Goal: Information Seeking & Learning: Learn about a topic

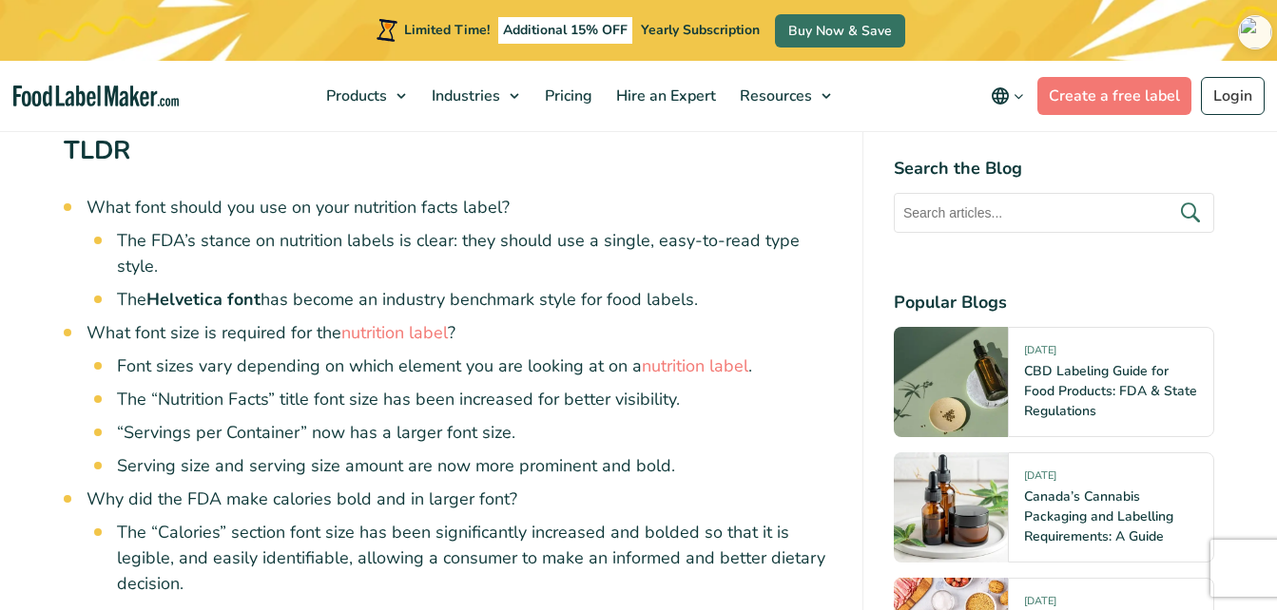
scroll to position [1033, 0]
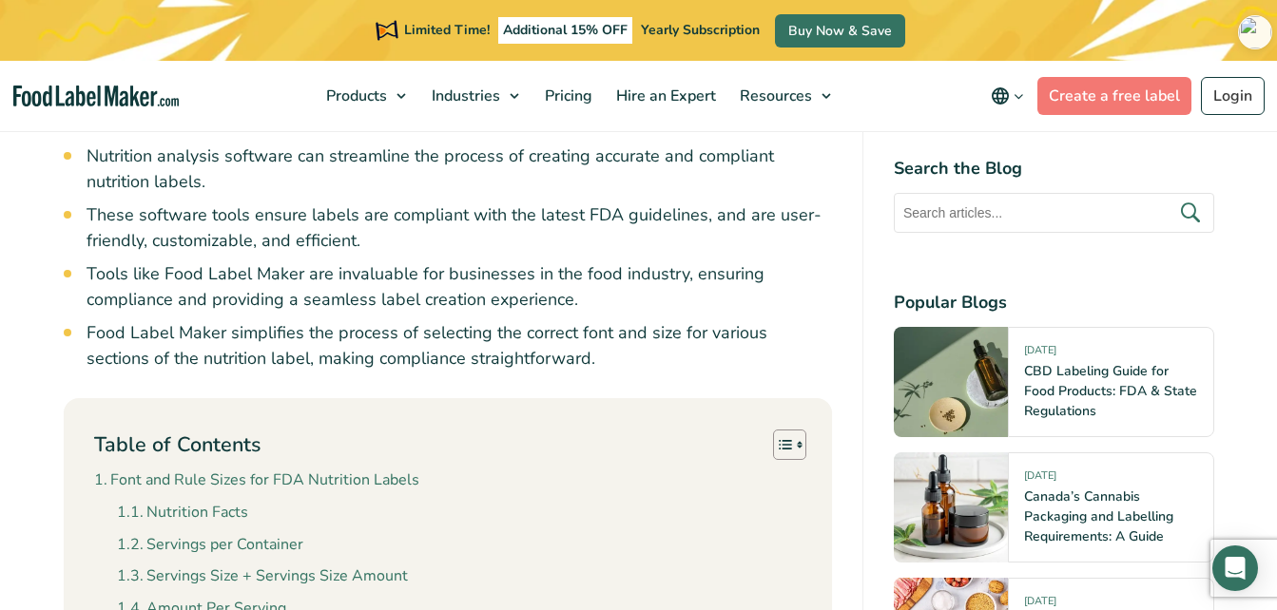
click at [64, 542] on div "Table of Contents Toggle Font and Rule Sizes for FDA Nutrition Labels Nutrition…" at bounding box center [448, 620] width 768 height 445
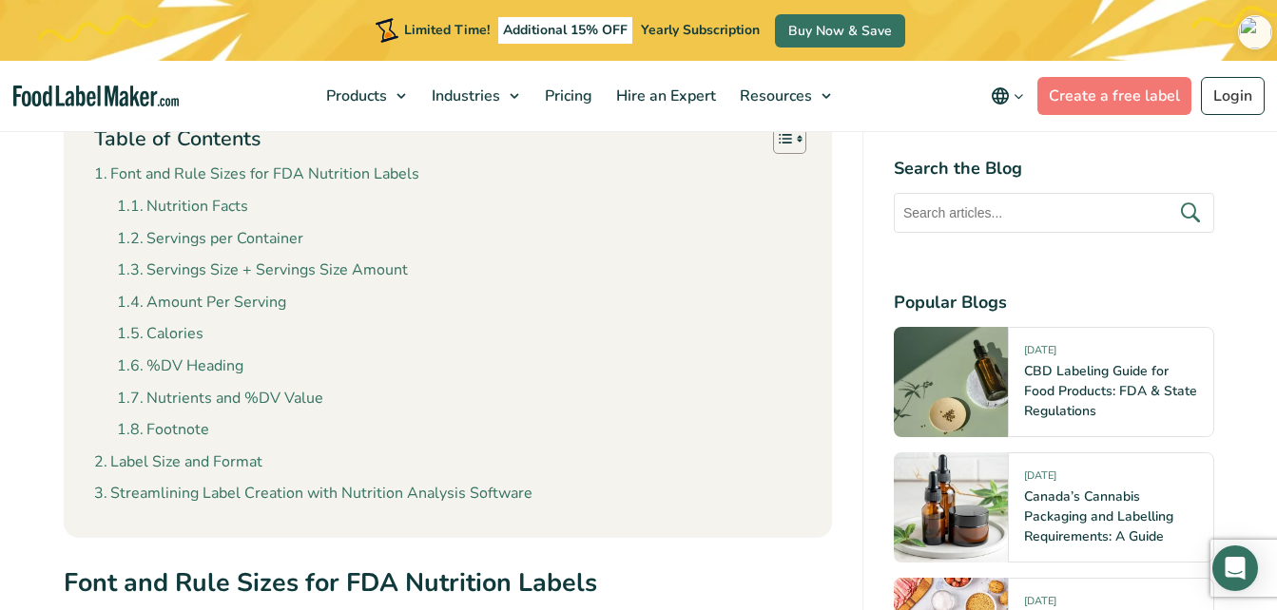
scroll to position [2049, 0]
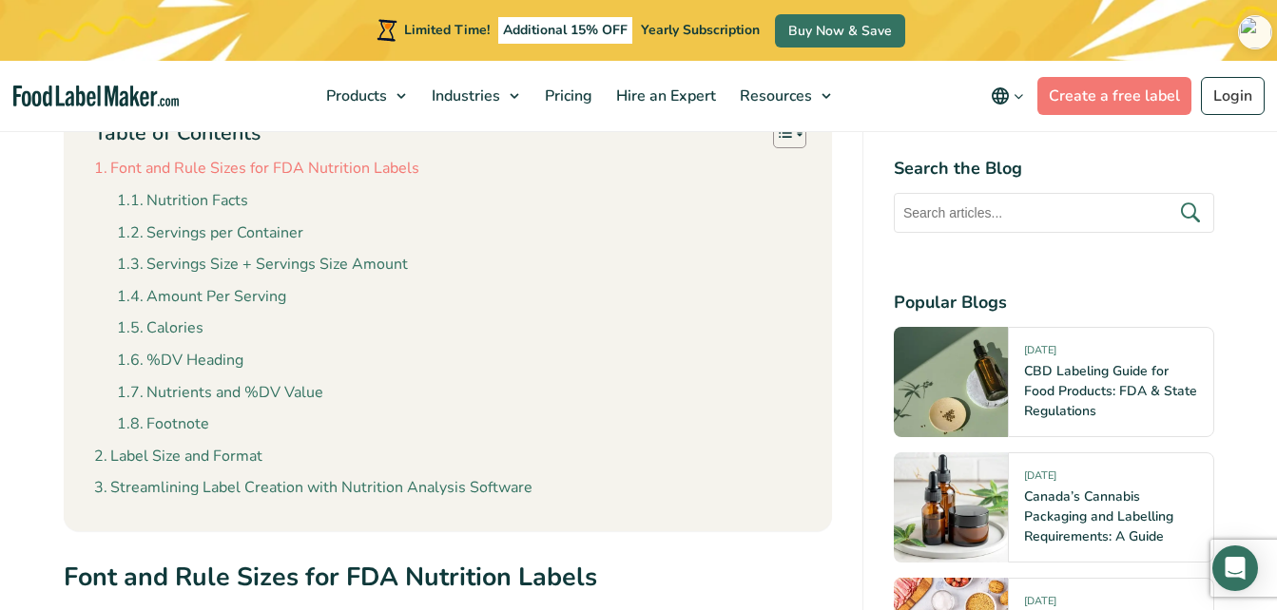
click at [221, 172] on link "Font and Rule Sizes for FDA Nutrition Labels" at bounding box center [256, 169] width 325 height 25
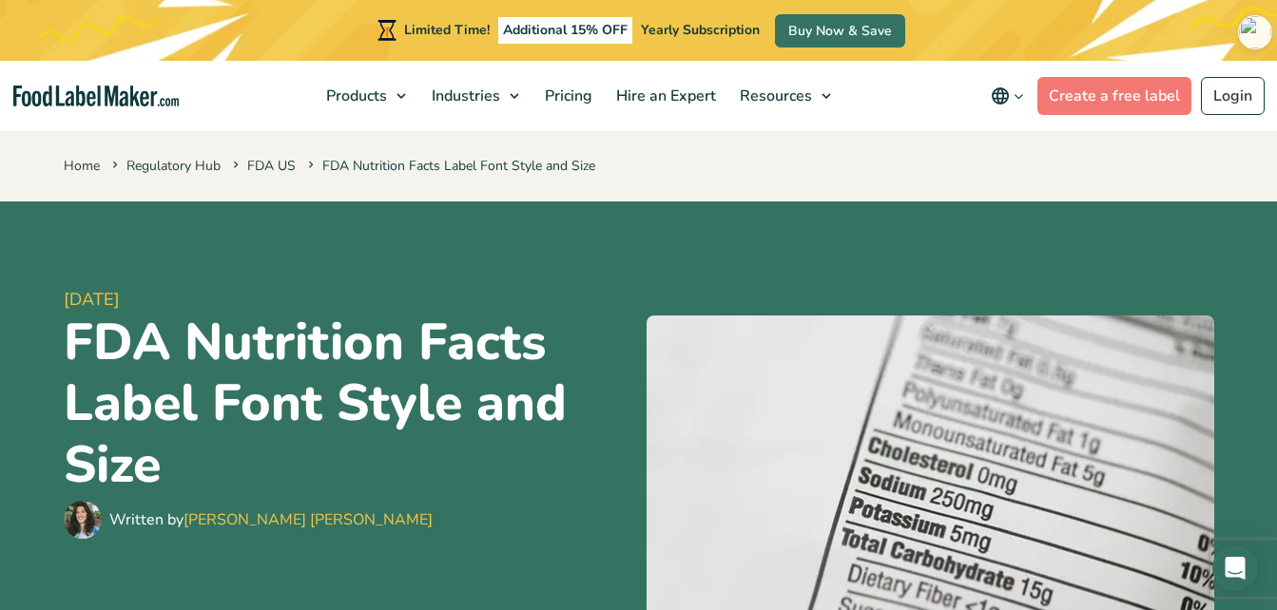
click at [49, 293] on div "[DATE] FDA Nutrition Facts Label Font Style and Size Written by [PERSON_NAME] […" at bounding box center [638, 413] width 1179 height 423
click at [336, 494] on h1 "FDA Nutrition Facts Label Font Style and Size" at bounding box center [348, 404] width 568 height 183
drag, startPoint x: 337, startPoint y: 493, endPoint x: 123, endPoint y: 252, distance: 322.6
click at [123, 252] on div "[DATE] FDA Nutrition Facts Label Font Style and Size Written by [PERSON_NAME] […" at bounding box center [348, 412] width 568 height 377
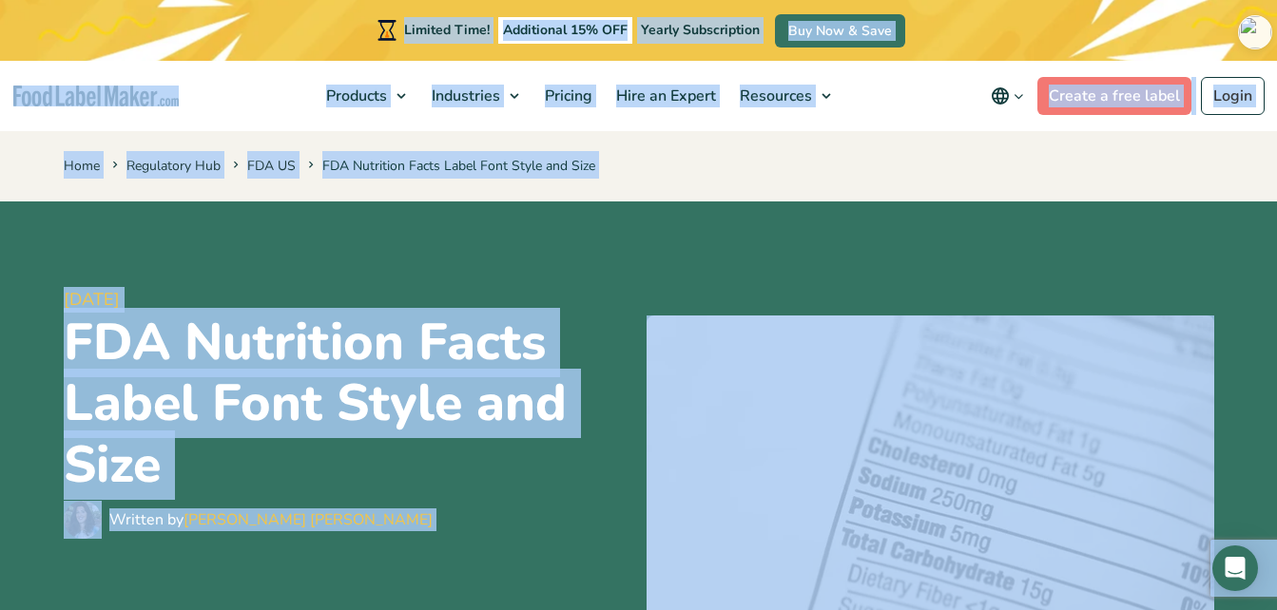
copy body "Loremip Dolo! Sitametcon 01% ADI Elitse Doeiusmodtem Inc Utl & Etdo Magnaali En…"
click at [485, 518] on div "Written by [PERSON_NAME] [PERSON_NAME]" at bounding box center [348, 520] width 568 height 38
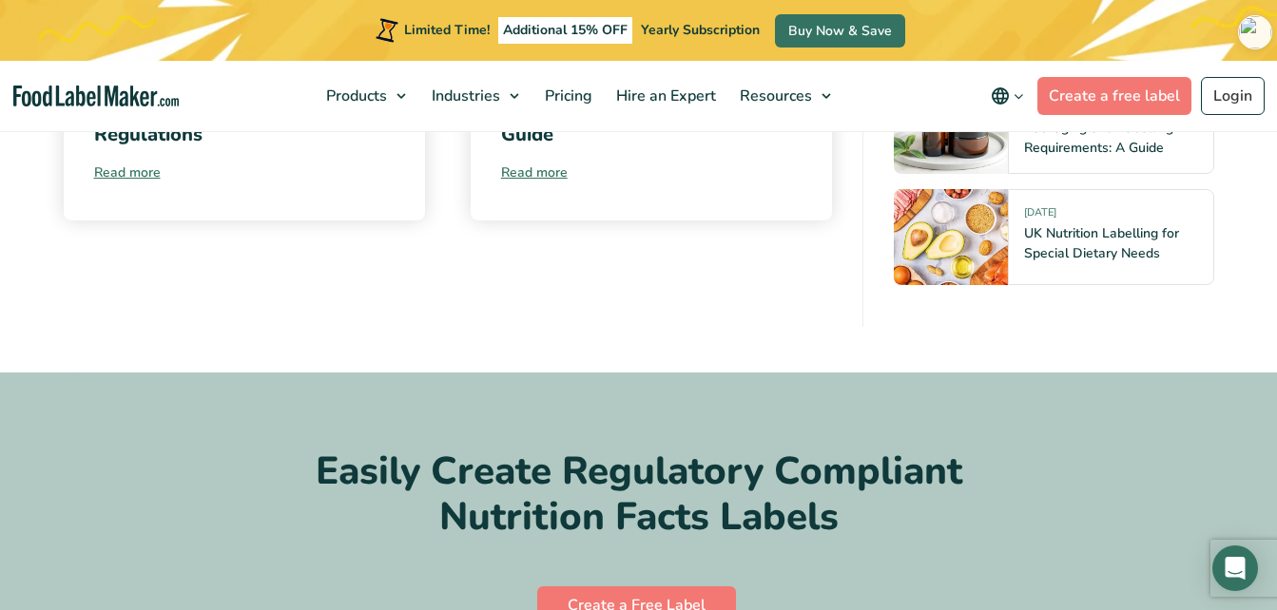
scroll to position [9443, 0]
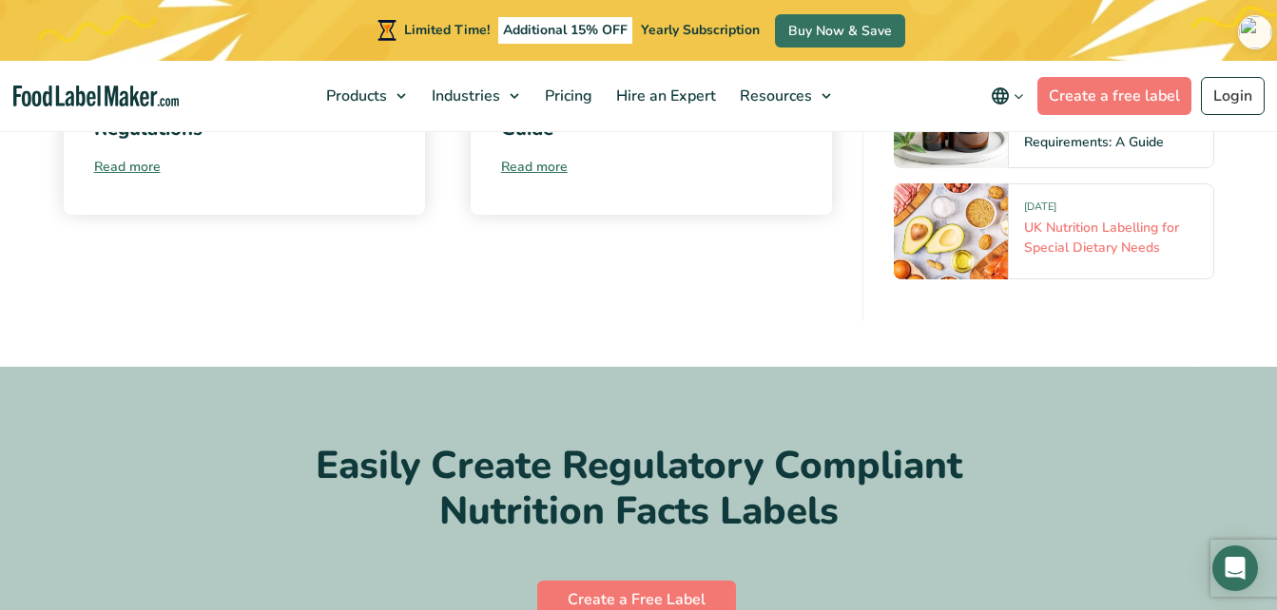
click at [1077, 219] on link "UK Nutrition Labelling for Special Dietary Needs" at bounding box center [1101, 238] width 155 height 38
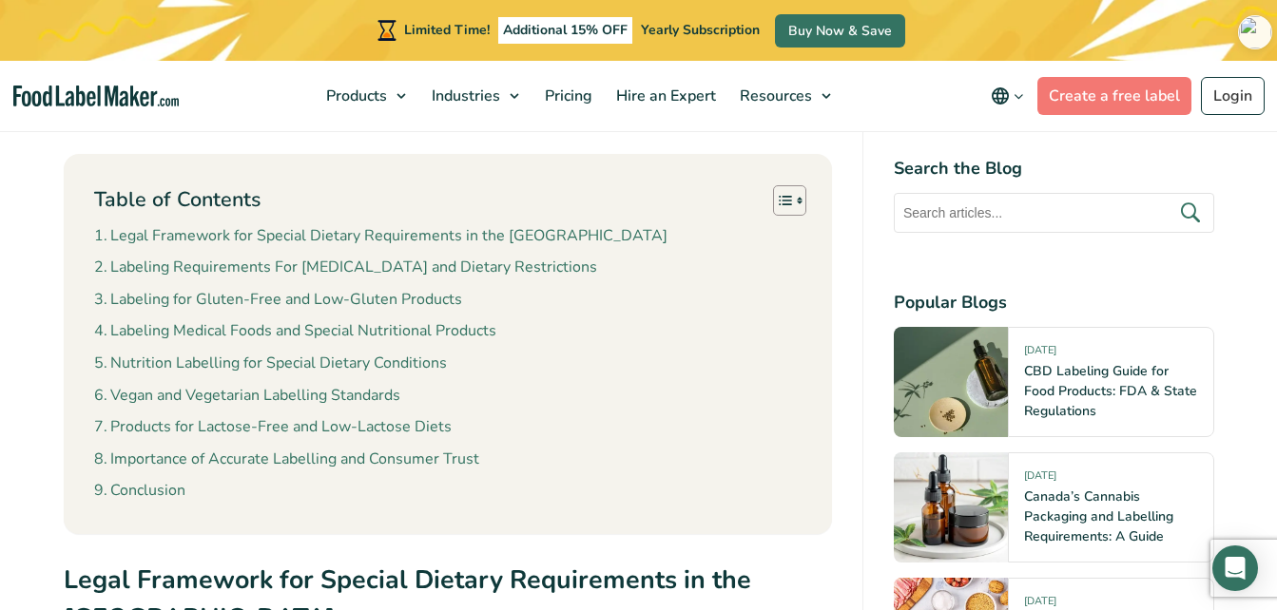
scroll to position [913, 0]
